Goal: Task Accomplishment & Management: Complete application form

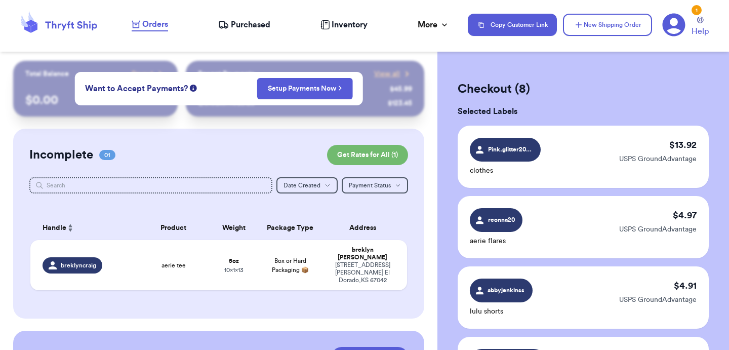
scroll to position [606, 0]
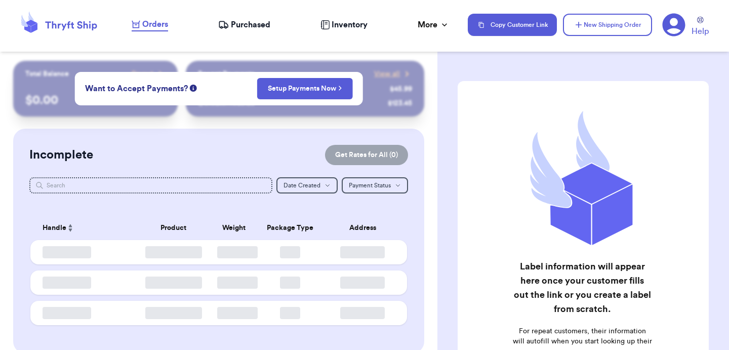
checkbox input "true"
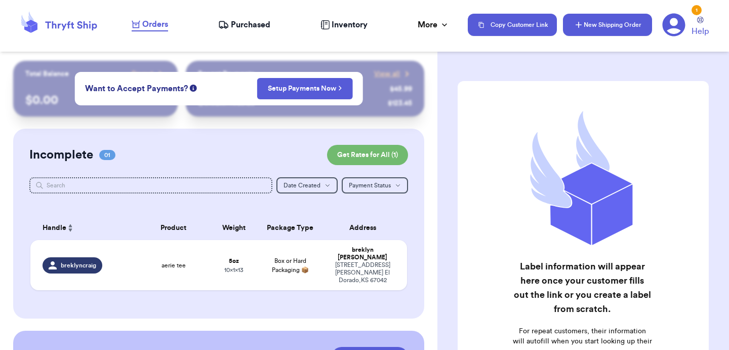
click at [621, 18] on button "New Shipping Order" at bounding box center [607, 25] width 89 height 22
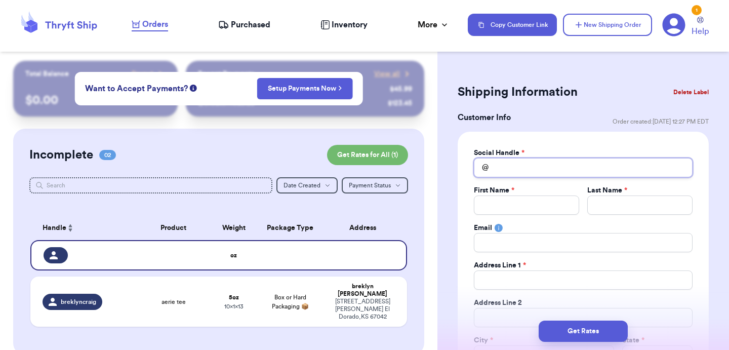
click at [505, 160] on input "Total Amount Paid" at bounding box center [583, 167] width 219 height 19
type input "m"
type input "mc"
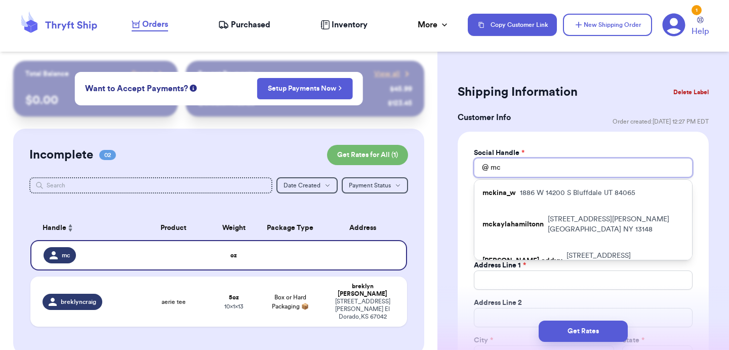
type input "m"
type input "mi"
type input "m"
type input "mu"
type input "muc"
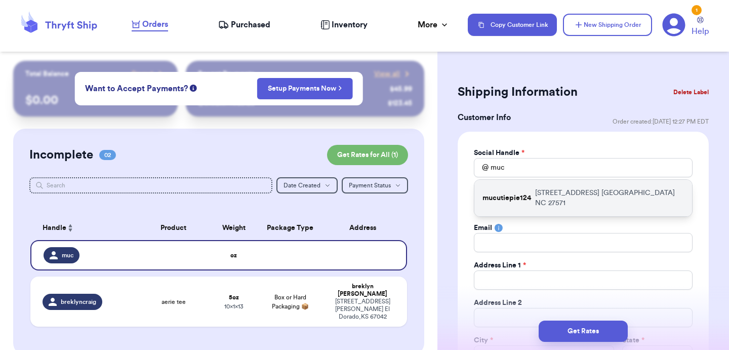
click at [525, 193] on p "mucutiepie124" at bounding box center [507, 198] width 49 height 10
type input "mucutiepie124"
type input "Teri"
type input "Gosselin"
type input "teri12481@hotmail.com"
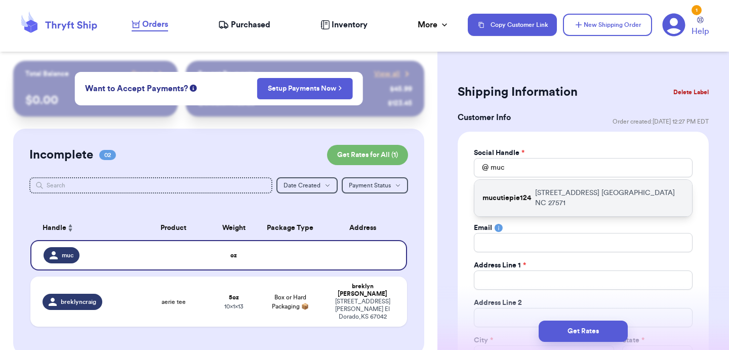
type input "304 Sparrow Ridge Dr"
type input "Rolesville"
select select "NC"
type input "27571"
